Goal: Information Seeking & Learning: Learn about a topic

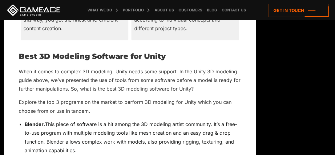
scroll to position [1745, 0]
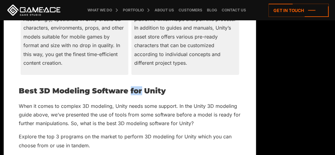
drag, startPoint x: 131, startPoint y: 81, endPoint x: 141, endPoint y: 82, distance: 9.9
click at [141, 87] on h2 "Best 3D Modeling Software for Unity" at bounding box center [130, 91] width 222 height 8
click at [116, 106] on p "When it comes to complex 3D modeling, Unity needs some support. In the Unity 3D…" at bounding box center [130, 115] width 222 height 26
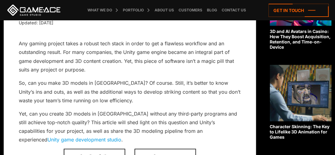
scroll to position [173, 0]
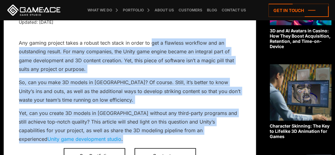
drag, startPoint x: 151, startPoint y: 33, endPoint x: 206, endPoint y: 126, distance: 107.6
click at [205, 126] on p "Yet, can you create 3D models in [GEOGRAPHIC_DATA] without any third-party prog…" at bounding box center [130, 126] width 222 height 35
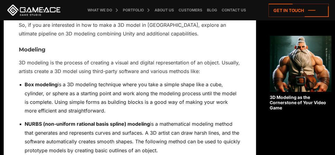
scroll to position [479, 0]
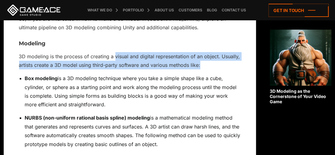
drag, startPoint x: 115, startPoint y: 46, endPoint x: 203, endPoint y: 54, distance: 88.1
click at [203, 54] on p "3D modeling is the process of creating a visual and digital representation of a…" at bounding box center [130, 61] width 222 height 18
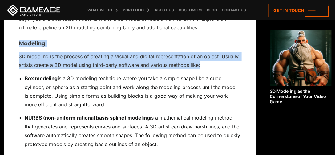
drag, startPoint x: 203, startPoint y: 54, endPoint x: 18, endPoint y: 34, distance: 186.3
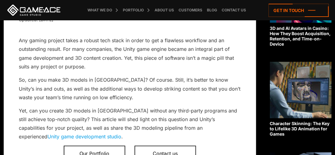
scroll to position [178, 0]
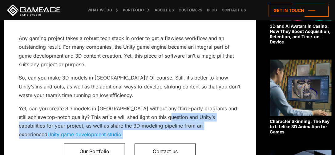
drag, startPoint x: 162, startPoint y: 106, endPoint x: 169, endPoint y: 125, distance: 19.6
click at [169, 125] on p "Yet, can you create 3D models in [GEOGRAPHIC_DATA] without any third-party prog…" at bounding box center [130, 121] width 222 height 35
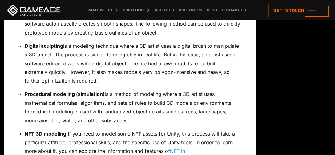
scroll to position [594, 0]
